Goal: Task Accomplishment & Management: Use online tool/utility

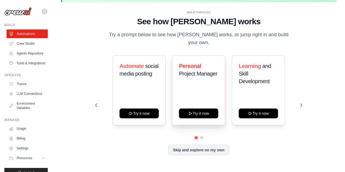
scroll to position [24, 0]
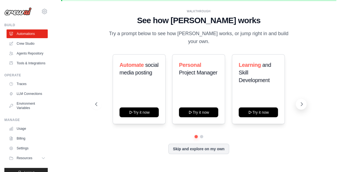
click at [301, 103] on icon at bounding box center [302, 104] width 2 height 3
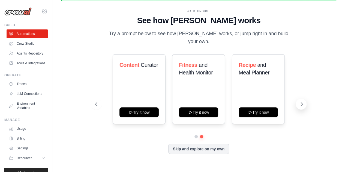
click at [301, 103] on icon at bounding box center [302, 104] width 2 height 3
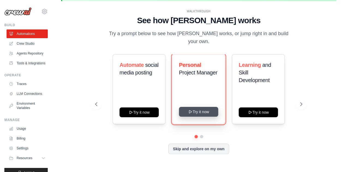
click at [195, 112] on button "Try it now" at bounding box center [198, 112] width 39 height 10
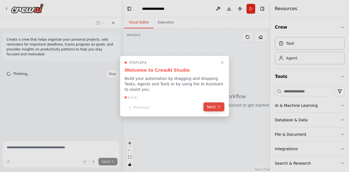
click at [218, 105] on icon at bounding box center [219, 107] width 4 height 4
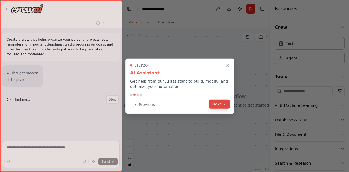
click at [218, 104] on button "Next" at bounding box center [219, 104] width 21 height 9
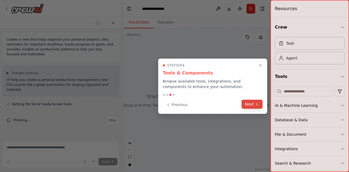
click at [256, 102] on icon at bounding box center [257, 104] width 4 height 4
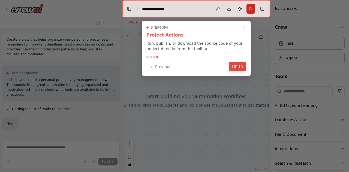
click at [237, 68] on button "Finish" at bounding box center [237, 66] width 17 height 9
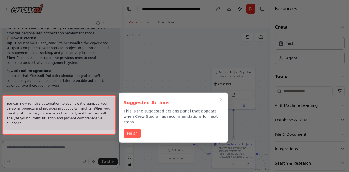
scroll to position [756, 0]
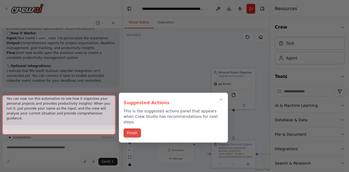
click at [138, 129] on button "Finish" at bounding box center [132, 133] width 17 height 9
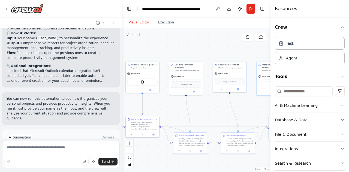
drag, startPoint x: 247, startPoint y: 120, endPoint x: 168, endPoint y: 108, distance: 80.0
click at [168, 108] on div ".deletable-edge-delete-btn { width: 20px; height: 20px; border: 0px solid #ffff…" at bounding box center [196, 100] width 148 height 144
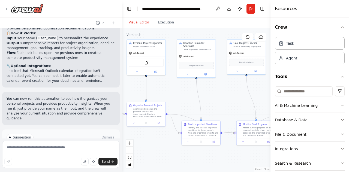
drag, startPoint x: 229, startPoint y: 120, endPoint x: 238, endPoint y: 102, distance: 20.4
click at [238, 102] on div ".deletable-edge-delete-btn { width: 20px; height: 20px; border: 0px solid #ffff…" at bounding box center [196, 100] width 148 height 144
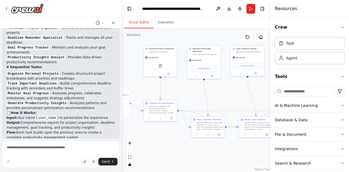
scroll to position [674, 0]
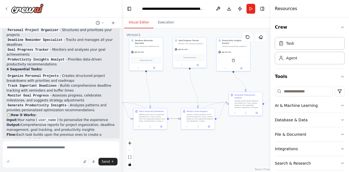
drag, startPoint x: 237, startPoint y: 95, endPoint x: 180, endPoint y: 87, distance: 57.9
click at [180, 87] on div ".deletable-edge-delete-btn { width: 20px; height: 20px; border: 0px solid #ffff…" at bounding box center [196, 100] width 148 height 144
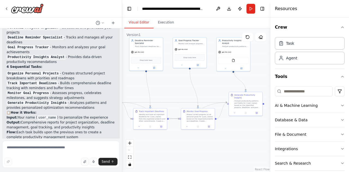
scroll to position [673, 0]
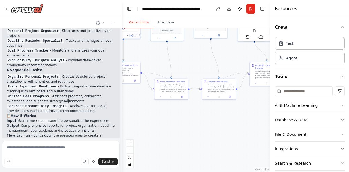
drag, startPoint x: 204, startPoint y: 85, endPoint x: 225, endPoint y: 55, distance: 36.4
click at [225, 55] on div ".deletable-edge-delete-btn { width: 20px; height: 20px; border: 0px solid #ffff…" at bounding box center [196, 100] width 148 height 144
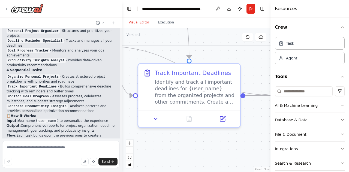
drag, startPoint x: 174, startPoint y: 76, endPoint x: 229, endPoint y: 55, distance: 58.6
click at [229, 55] on div ".deletable-edge-delete-btn { width: 20px; height: 20px; border: 0px solid #ffff…" at bounding box center [196, 100] width 148 height 144
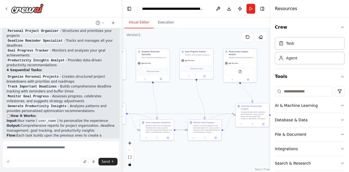
drag, startPoint x: 230, startPoint y: 46, endPoint x: 129, endPoint y: 106, distance: 117.8
click at [129, 106] on div ".deletable-edge-delete-btn { width: 20px; height: 20px; border: 0px solid #ffff…" at bounding box center [196, 100] width 148 height 144
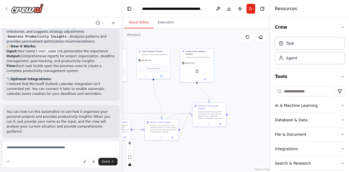
scroll to position [756, 0]
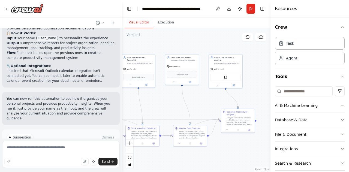
drag, startPoint x: 174, startPoint y: 95, endPoint x: 203, endPoint y: 101, distance: 29.3
click at [203, 101] on div ".deletable-edge-delete-btn { width: 20px; height: 20px; border: 0px solid #ffff…" at bounding box center [196, 100] width 148 height 144
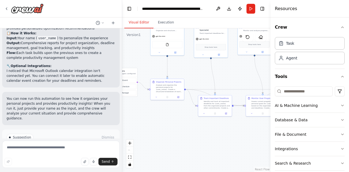
drag, startPoint x: 201, startPoint y: 101, endPoint x: 273, endPoint y: 71, distance: 78.5
click at [273, 71] on div "Create a crew that helps organize your personal projects, sets reminders for im…" at bounding box center [174, 86] width 349 height 172
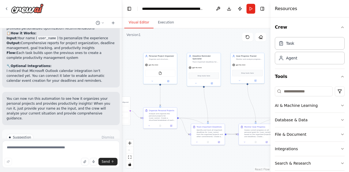
drag, startPoint x: 190, startPoint y: 72, endPoint x: 185, endPoint y: 101, distance: 29.3
click at [185, 101] on div ".deletable-edge-delete-btn { width: 20px; height: 20px; border: 0px solid #ffff…" at bounding box center [196, 100] width 148 height 144
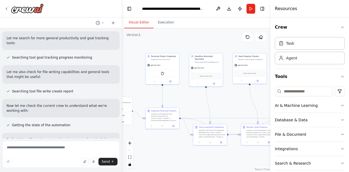
scroll to position [0, 0]
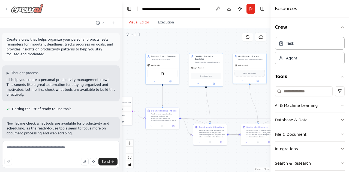
click at [5, 8] on icon at bounding box center [6, 9] width 4 height 4
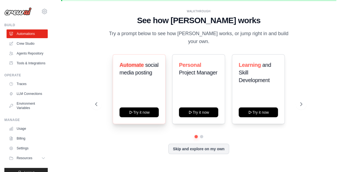
click at [146, 92] on div "Automate social media posting Try it now" at bounding box center [139, 89] width 53 height 70
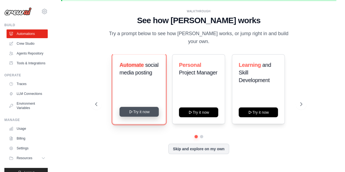
click at [141, 107] on button "Try it now" at bounding box center [139, 112] width 39 height 10
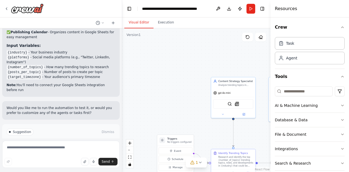
scroll to position [745, 0]
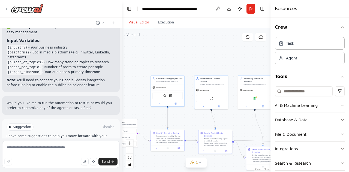
drag, startPoint x: 260, startPoint y: 61, endPoint x: 193, endPoint y: 50, distance: 68.0
click at [196, 50] on div ".deletable-edge-delete-btn { width: 20px; height: 20px; border: 0px solid #ffff…" at bounding box center [196, 100] width 148 height 144
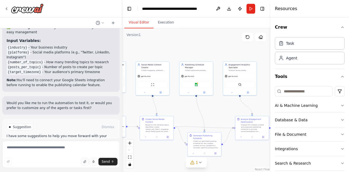
drag, startPoint x: 222, startPoint y: 57, endPoint x: 182, endPoint y: 50, distance: 40.7
click at [182, 50] on div ".deletable-edge-delete-btn { width: 20px; height: 20px; border: 0px solid #ffff…" at bounding box center [196, 100] width 148 height 144
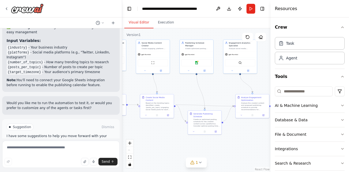
drag, startPoint x: 227, startPoint y: 49, endPoint x: 240, endPoint y: 23, distance: 29.7
click at [240, 23] on div "Visual Editor Execution Version 1 Show Tools Hide Agents .deletable-edge-delete…" at bounding box center [196, 94] width 148 height 155
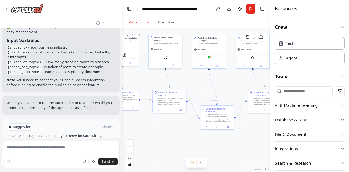
click at [172, 46] on div "gpt-4o-mini" at bounding box center [166, 49] width 34 height 6
click at [158, 64] on div at bounding box center [166, 64] width 34 height 5
click at [301, 61] on div "Agent" at bounding box center [310, 58] width 70 height 13
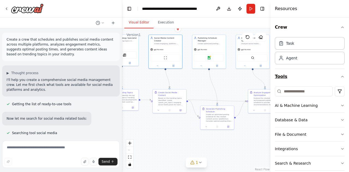
scroll to position [35, 0]
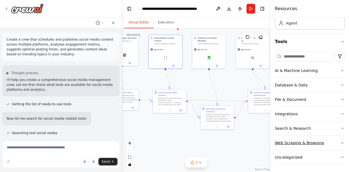
click at [341, 141] on icon "button" at bounding box center [343, 143] width 4 height 4
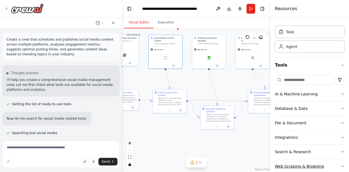
scroll to position [4, 0]
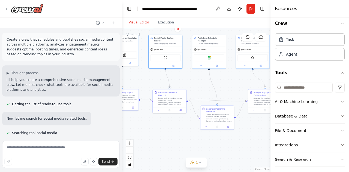
click at [341, 102] on div "Crew Task Agent Tools AI & Machine Learning Database & Data File & Document Int…" at bounding box center [310, 94] width 79 height 155
click at [342, 102] on icon "button" at bounding box center [343, 101] width 2 height 1
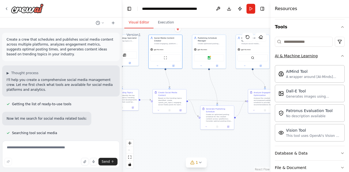
scroll to position [58, 0]
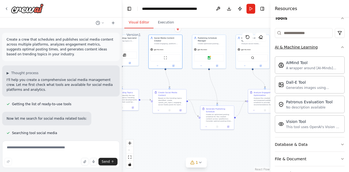
click at [341, 49] on icon "button" at bounding box center [343, 47] width 4 height 4
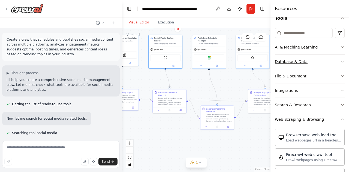
click at [341, 62] on icon "button" at bounding box center [343, 61] width 4 height 4
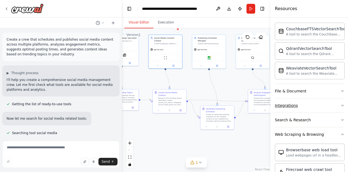
scroll to position [113, 0]
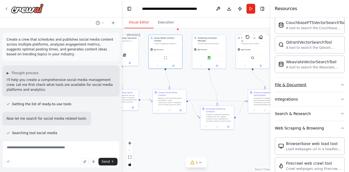
click at [341, 83] on icon "button" at bounding box center [343, 85] width 4 height 4
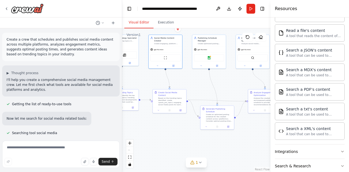
scroll to position [249, 0]
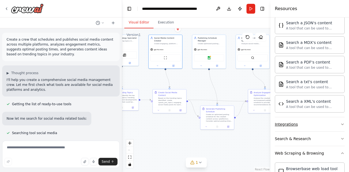
click at [306, 120] on button "Integrations" at bounding box center [310, 124] width 70 height 14
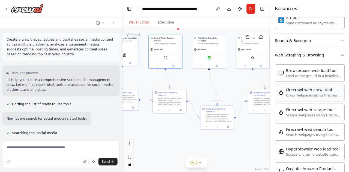
scroll to position [604, 0]
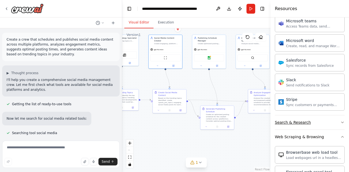
click at [341, 120] on icon "button" at bounding box center [343, 122] width 4 height 4
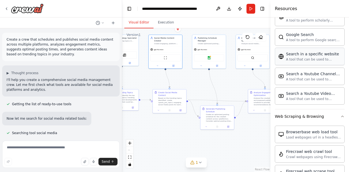
scroll to position [904, 0]
click at [238, 80] on div ".deletable-edge-delete-btn { width: 20px; height: 20px; border: 0px solid #ffff…" at bounding box center [196, 100] width 148 height 144
click at [198, 164] on button "1" at bounding box center [196, 163] width 21 height 10
